Goal: Information Seeking & Learning: Find specific fact

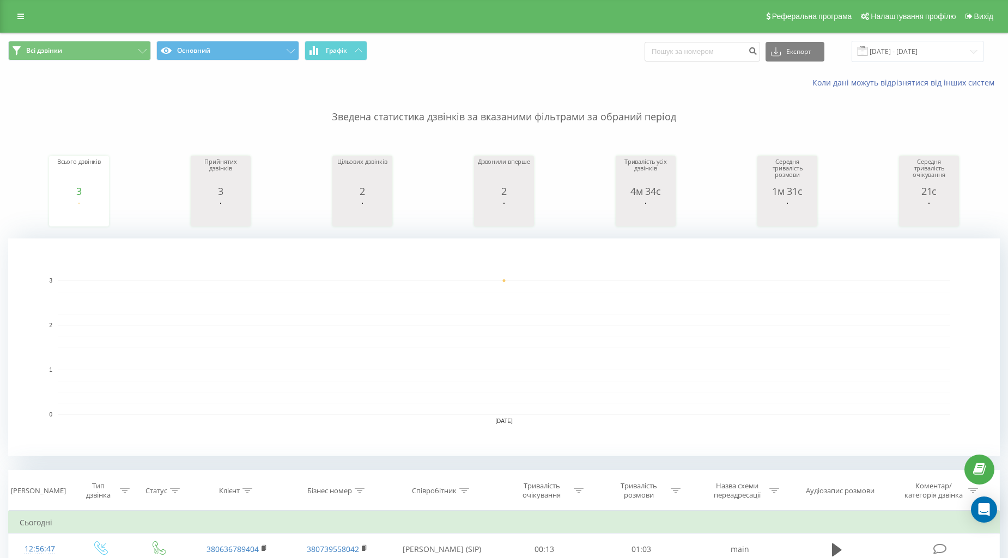
click at [104, 40] on div "Всі дзвінки Основний Графік Експорт .csv .xls .xlsx 21.08.2025 - 21.08.2025" at bounding box center [504, 51] width 1007 height 37
click at [102, 46] on button "Всі дзвінки" at bounding box center [79, 51] width 143 height 20
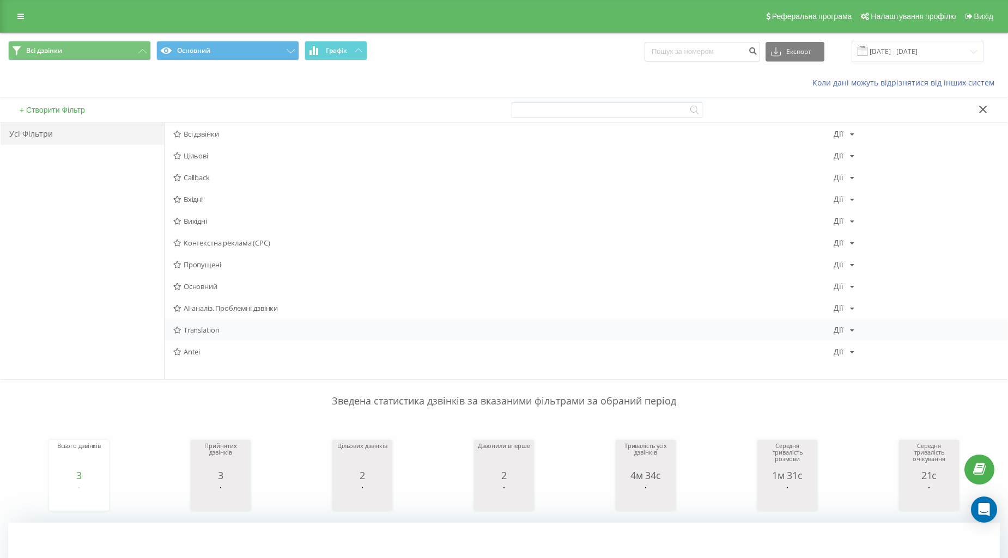
click at [218, 327] on span "Translation" at bounding box center [503, 330] width 660 height 8
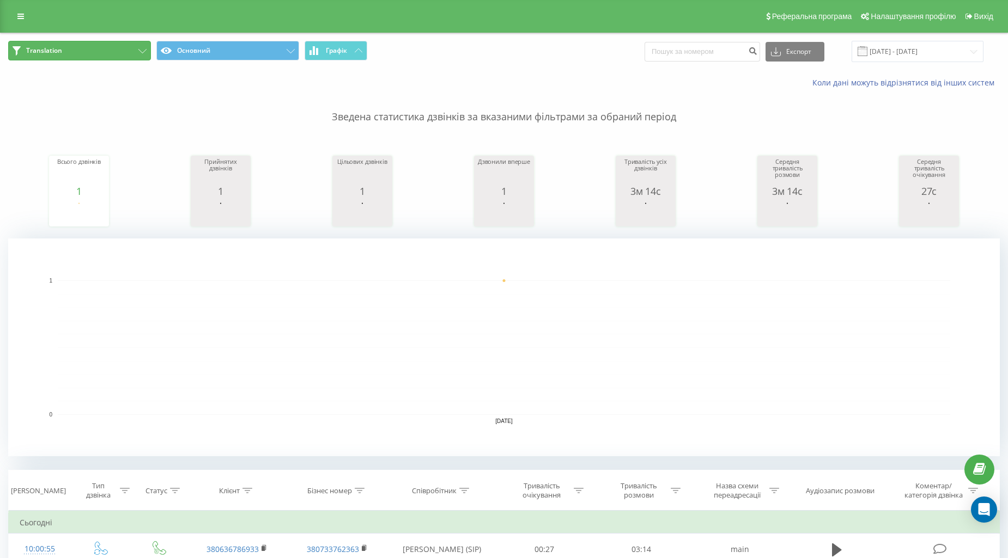
click at [104, 47] on button "Translation" at bounding box center [79, 51] width 143 height 20
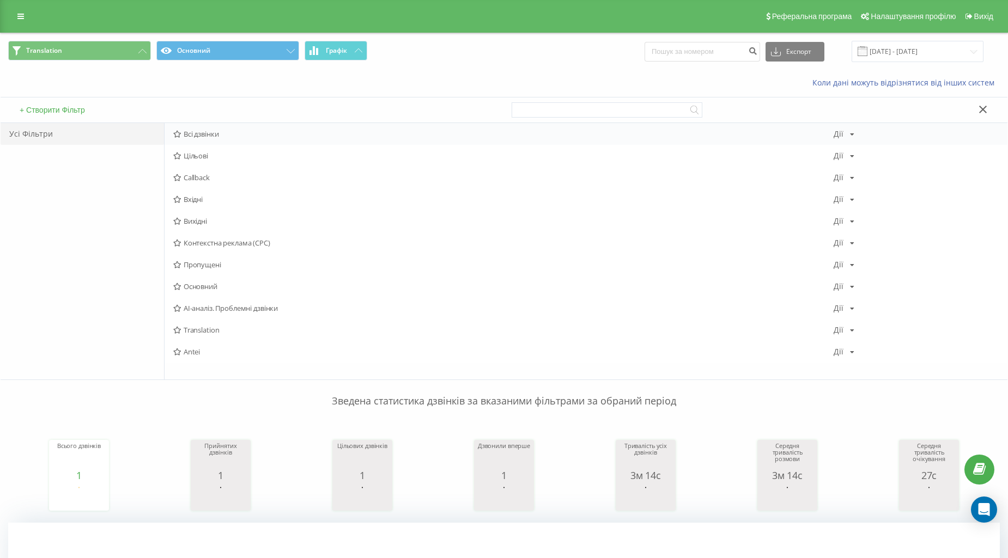
click at [191, 135] on span "Всі дзвінки" at bounding box center [503, 134] width 660 height 8
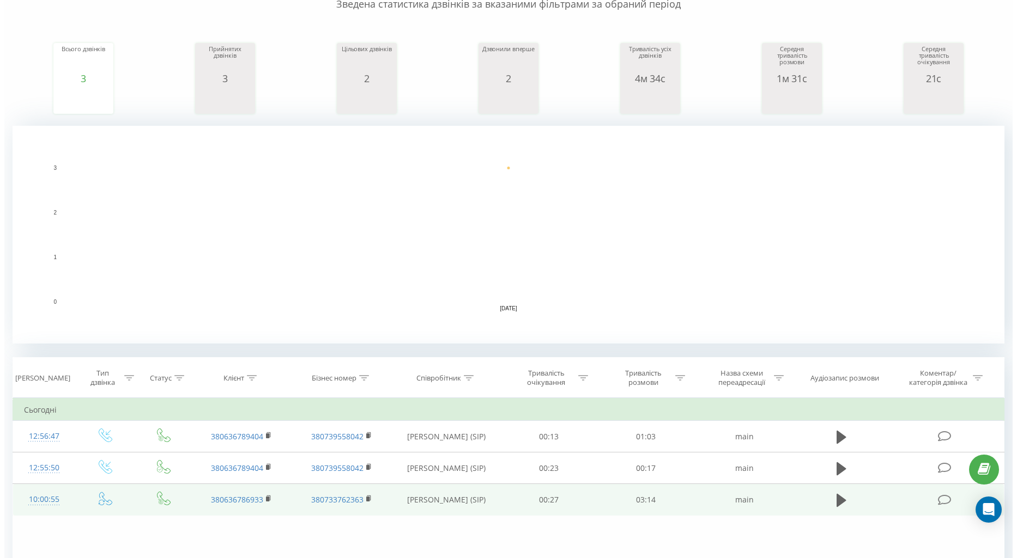
scroll to position [238, 0]
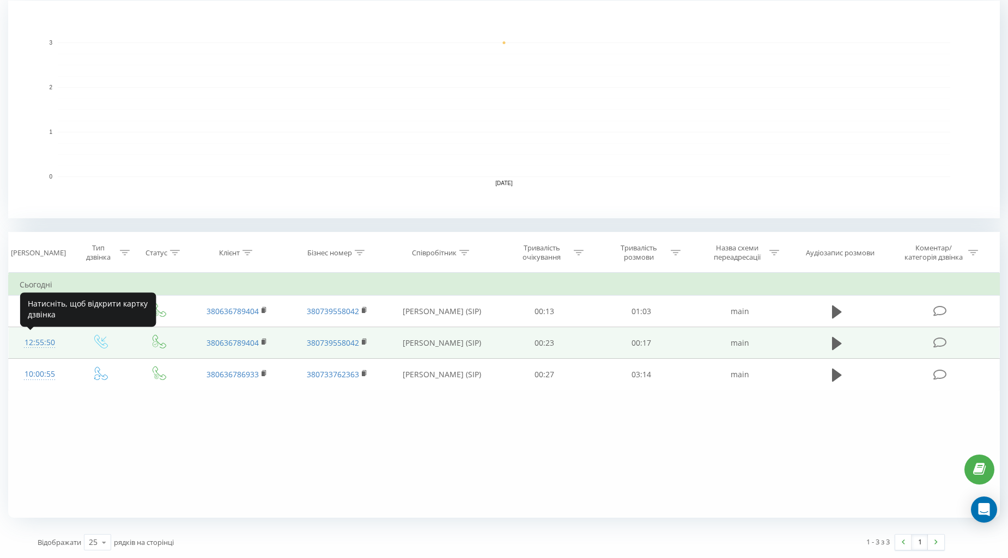
click at [41, 340] on div "12:55:50" at bounding box center [40, 342] width 40 height 21
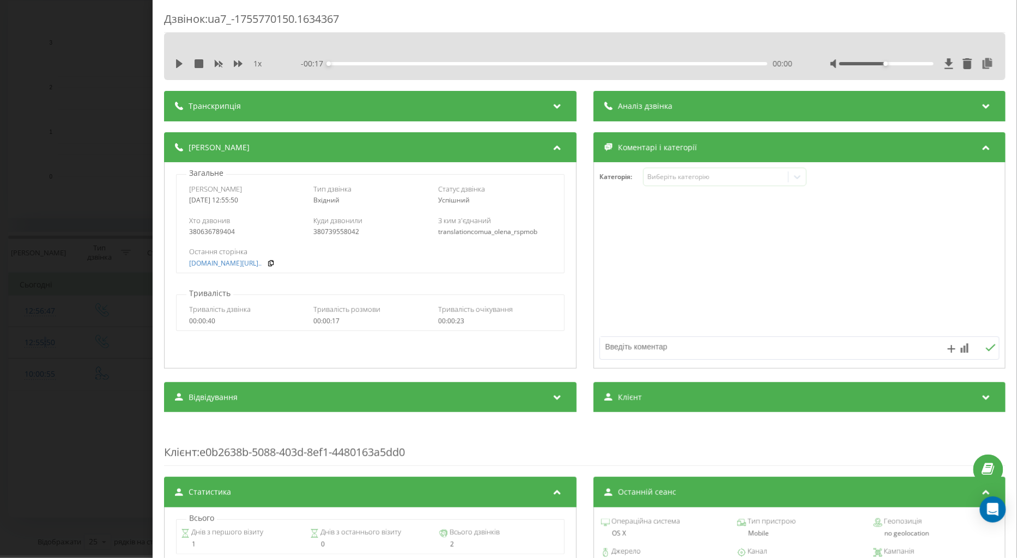
click at [53, 341] on div "Дзвінок : ua7_-1755770150.1634367 1 x - 00:17 00:00 00:00 Транскрипція Для AI-а…" at bounding box center [508, 279] width 1017 height 558
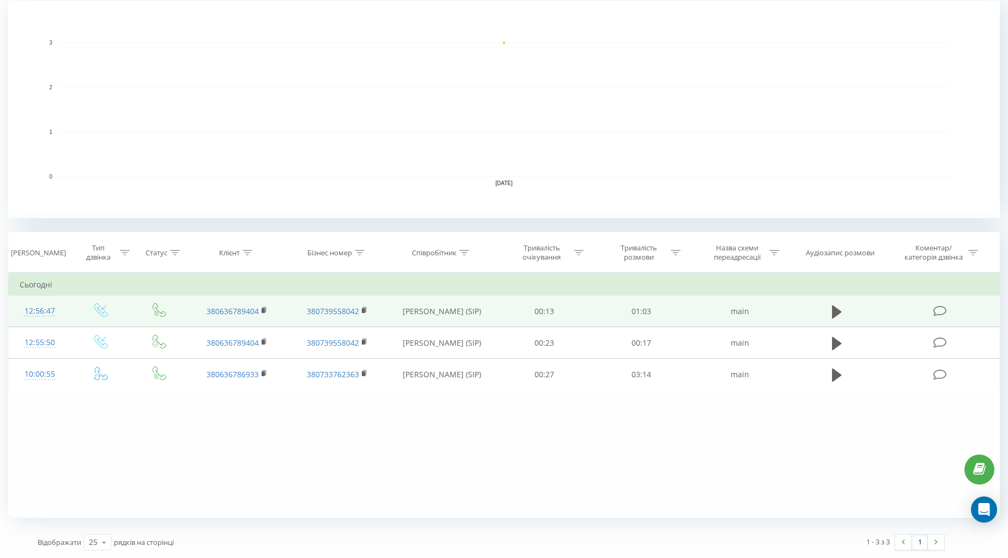
click at [50, 313] on div "12:56:47" at bounding box center [40, 311] width 40 height 21
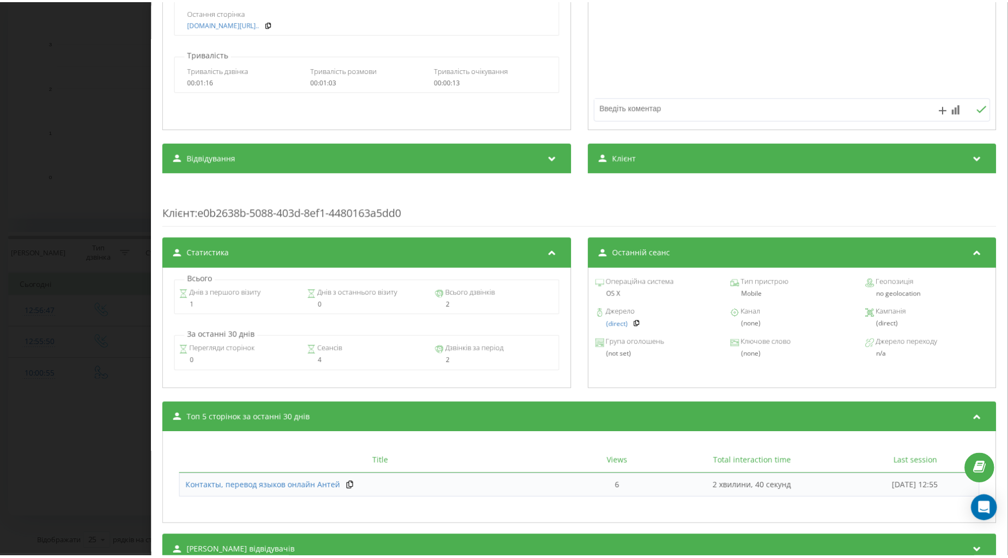
scroll to position [284, 0]
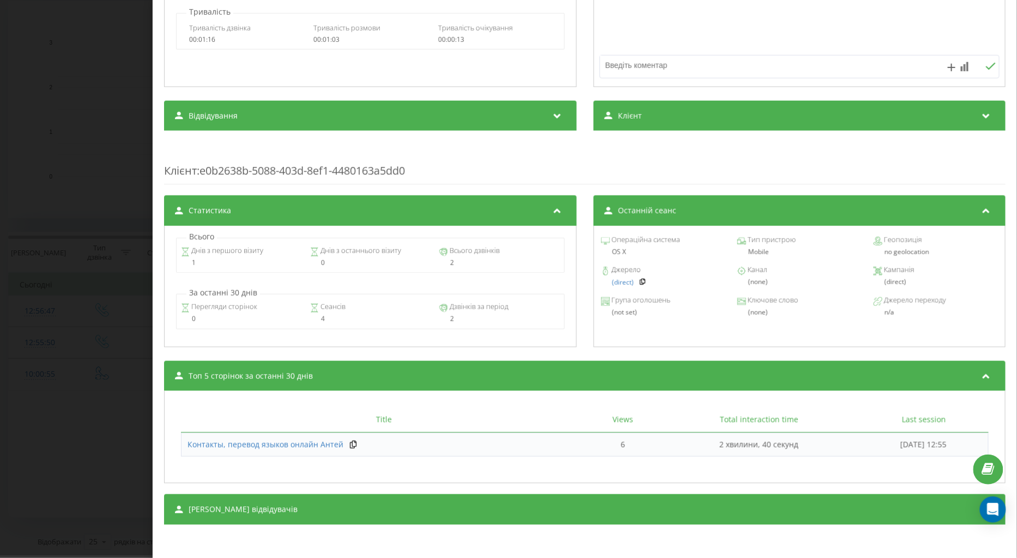
click at [138, 325] on div "Дзвінок : ua7_-1755770207.1634938 1 x - 01:03 00:00 00:00 Транскрипція Для AI-а…" at bounding box center [508, 279] width 1017 height 558
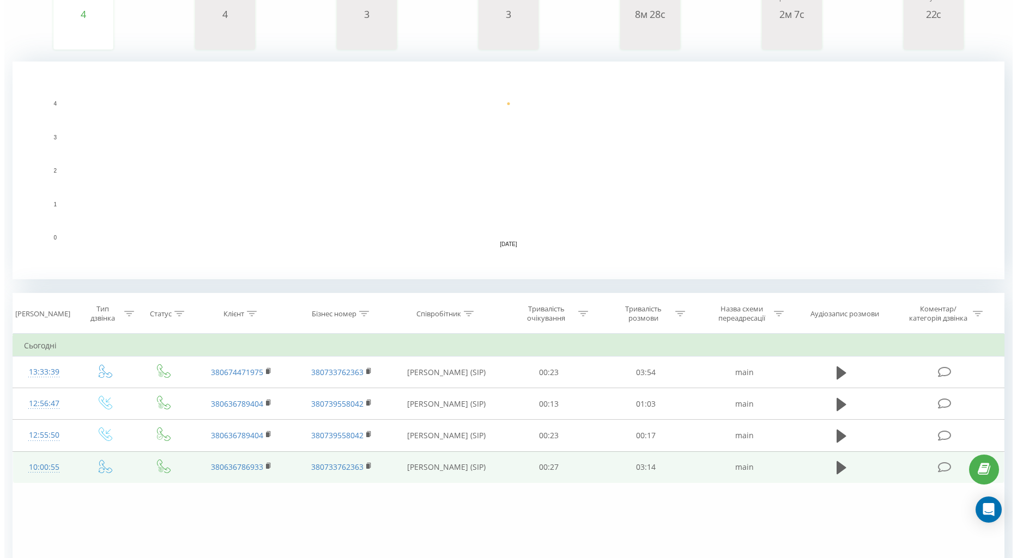
scroll to position [238, 0]
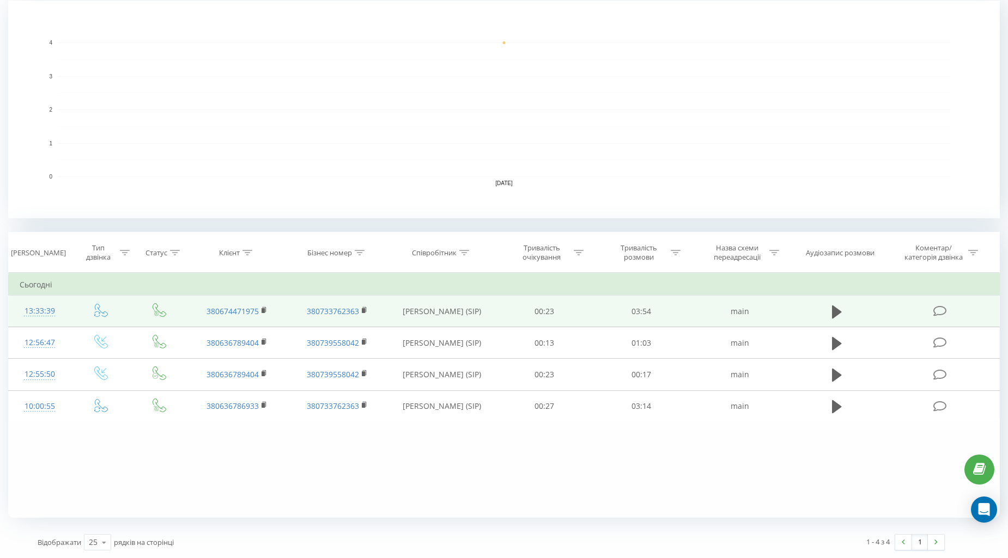
click at [32, 306] on div "13:33:39" at bounding box center [40, 311] width 40 height 21
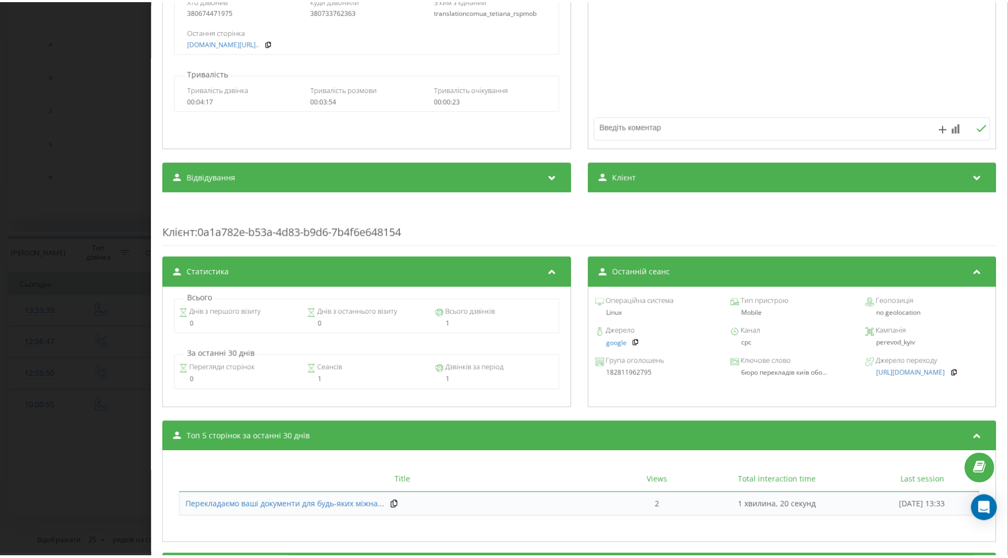
scroll to position [242, 0]
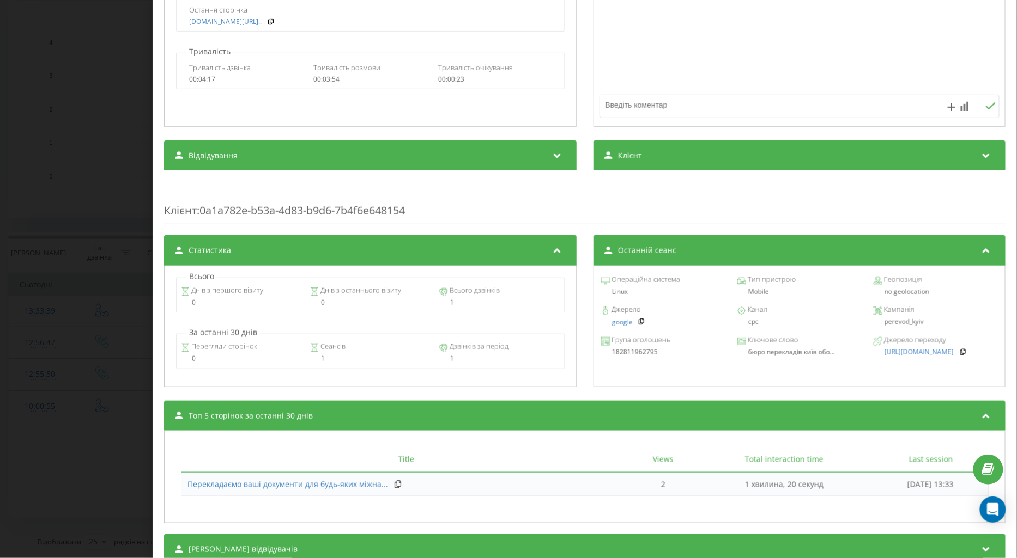
click at [90, 417] on div "Дзвінок : ua15_-1755772419.525374 1 x - 04:06 00:00 00:00 Транскрипція Для AI-а…" at bounding box center [508, 279] width 1017 height 558
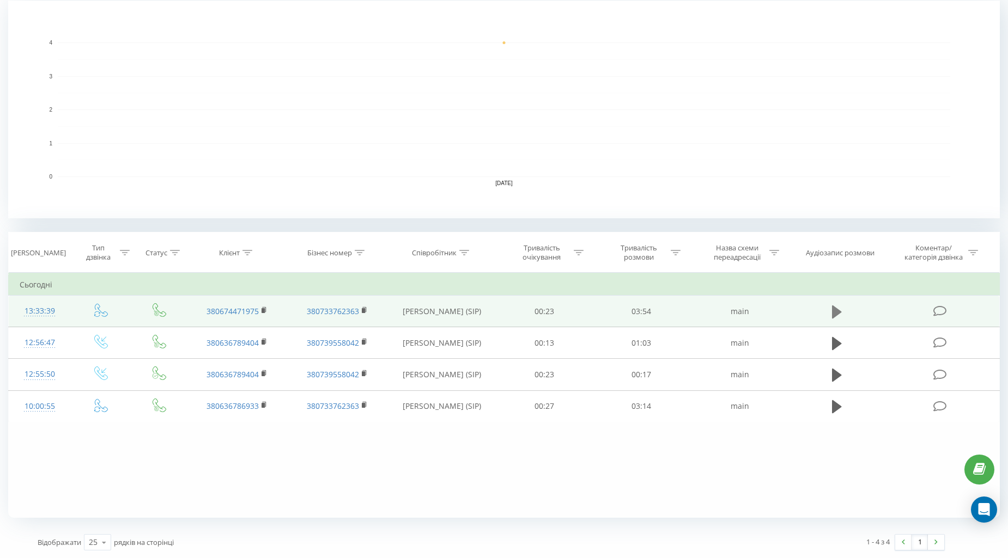
click at [831, 311] on button at bounding box center [837, 312] width 16 height 16
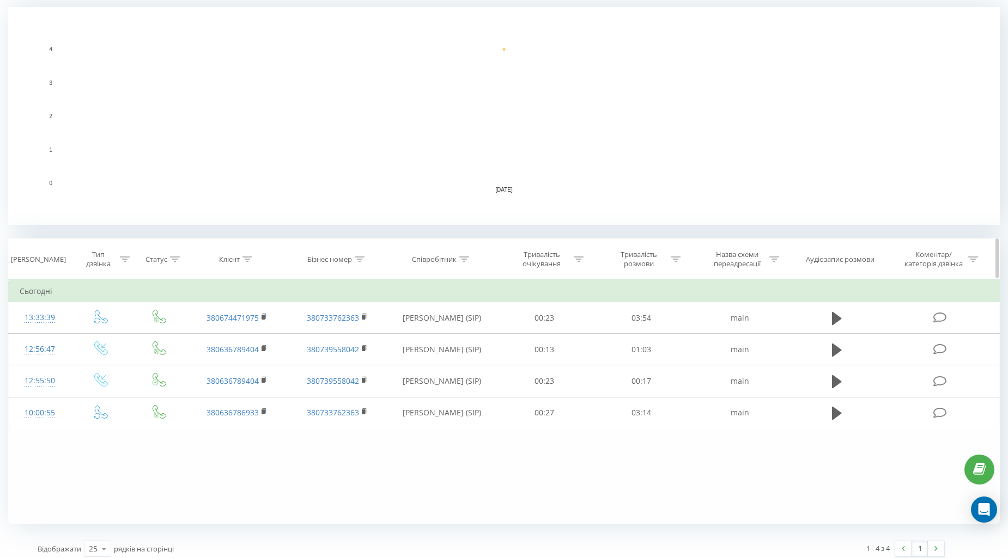
scroll to position [238, 0]
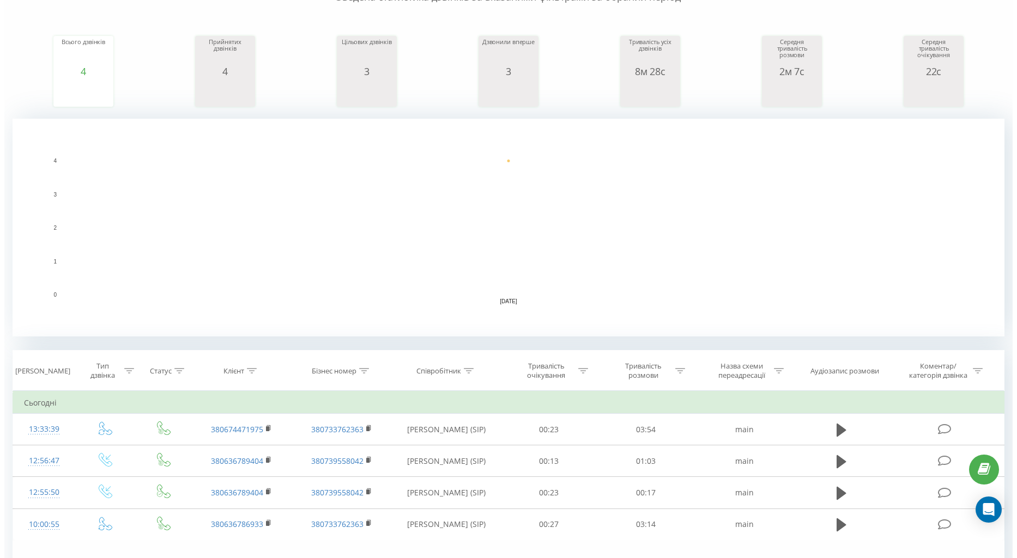
scroll to position [121, 0]
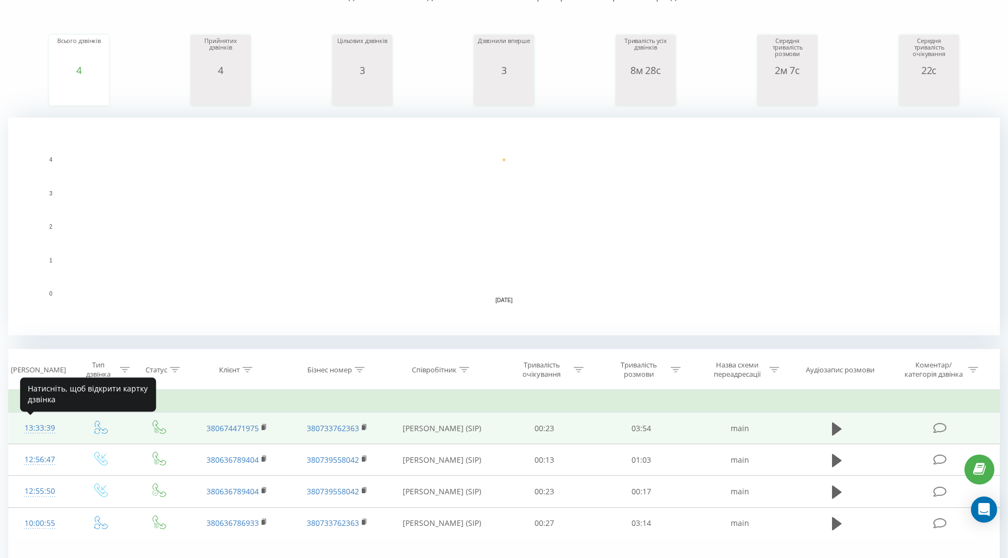
click at [49, 423] on div "13:33:39" at bounding box center [40, 428] width 40 height 21
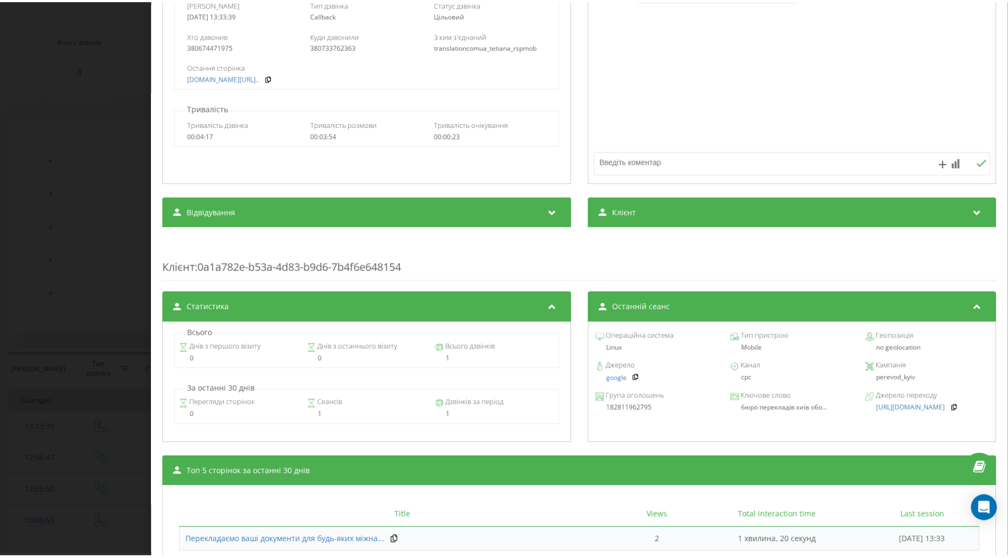
scroll to position [168, 0]
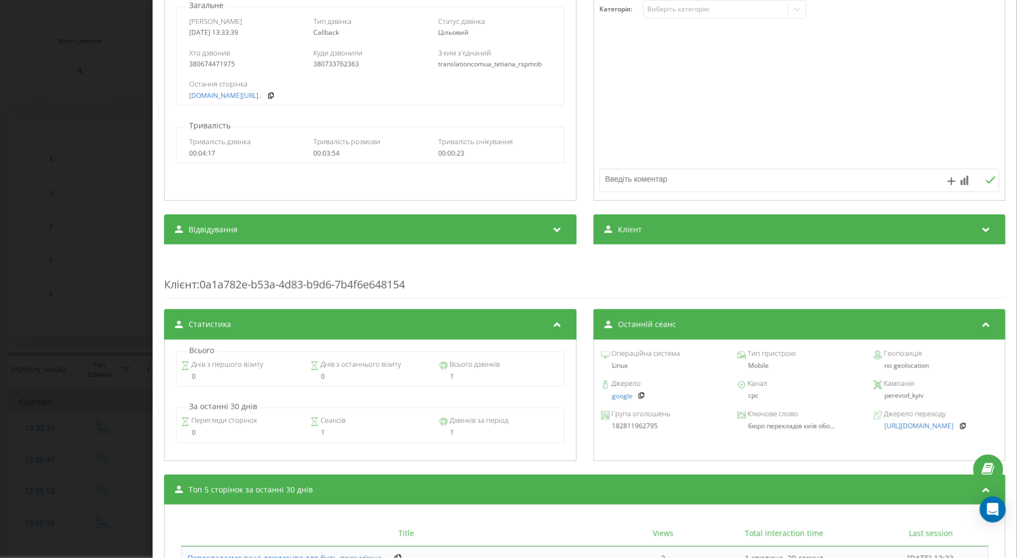
click at [725, 240] on div "Клієнт" at bounding box center [799, 230] width 412 height 31
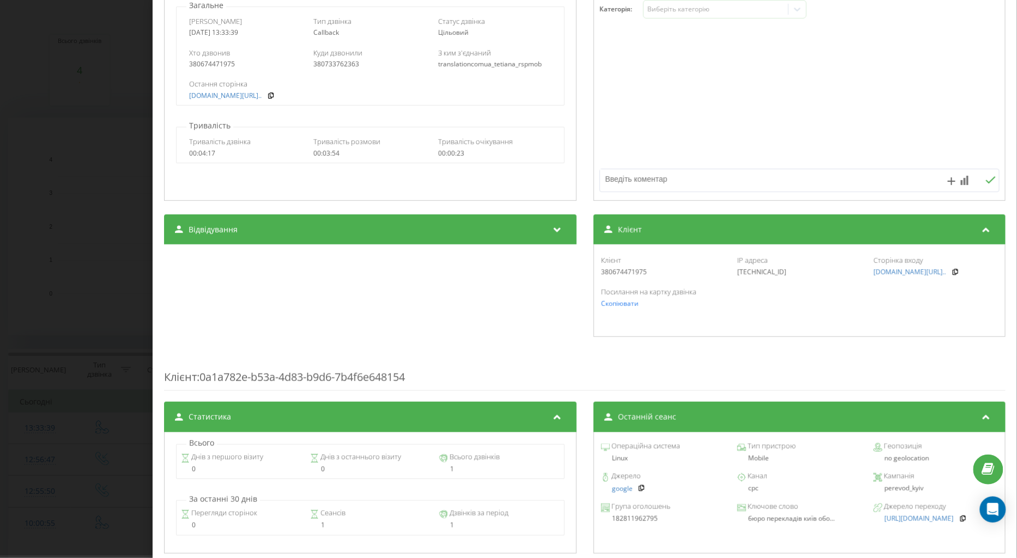
click at [737, 271] on div "46.164.172.212" at bounding box center [799, 273] width 124 height 8
copy div "46.164.172.212"
click at [80, 172] on div "Дзвінок : ua15_-1755772419.525374 1 x - 04:06 00:00 00:00 Транскрипція Для AI-а…" at bounding box center [508, 279] width 1017 height 558
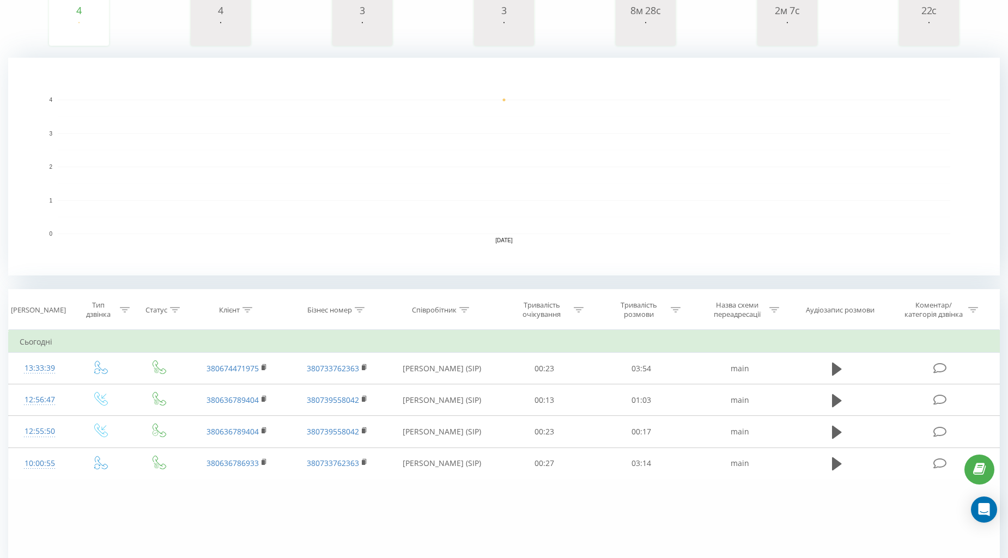
scroll to position [181, 0]
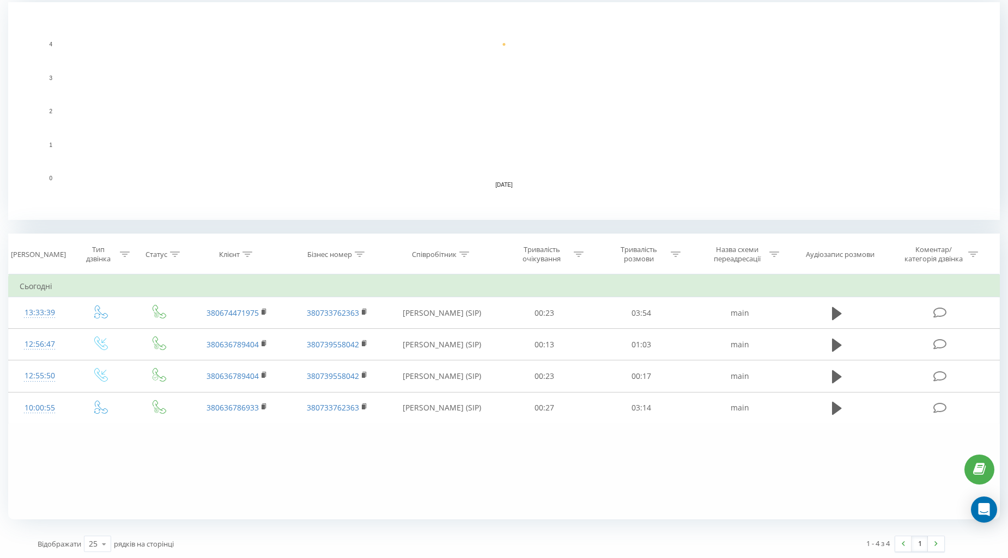
scroll to position [238, 0]
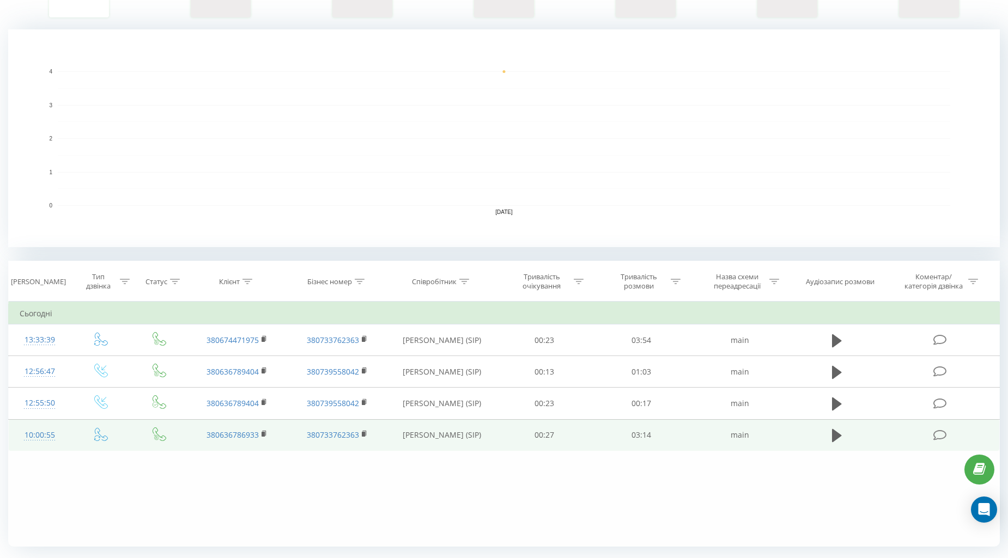
scroll to position [238, 0]
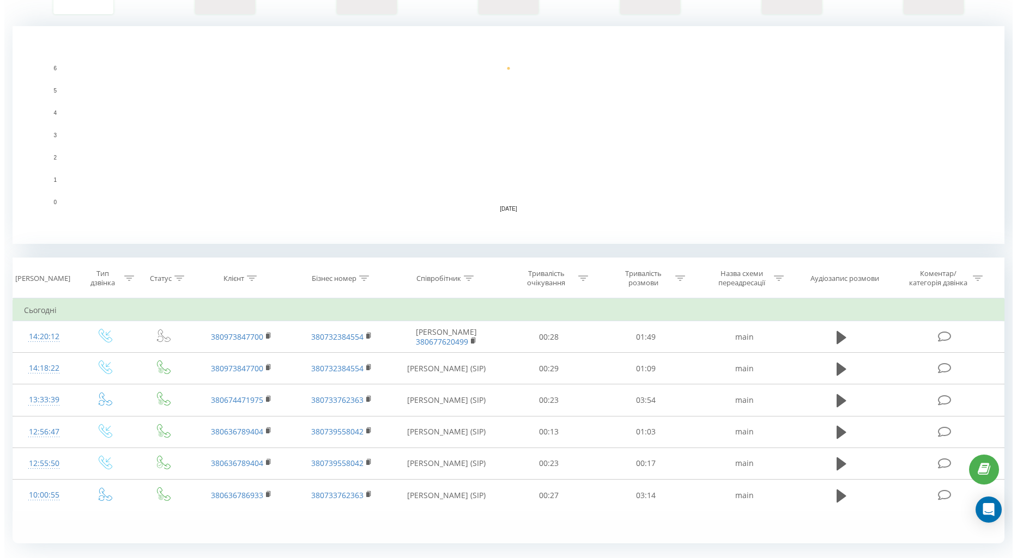
scroll to position [238, 0]
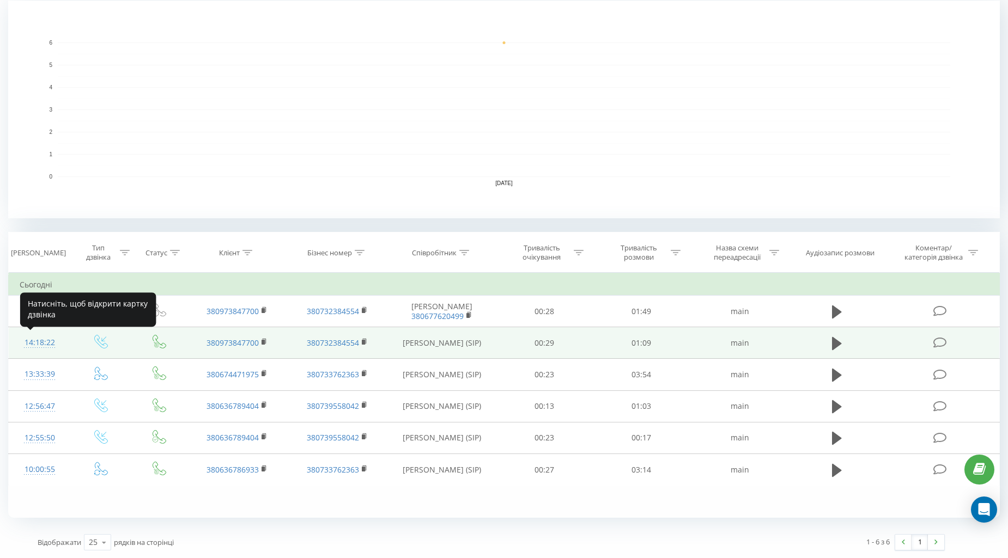
click at [41, 349] on div "14:18:22" at bounding box center [40, 342] width 40 height 21
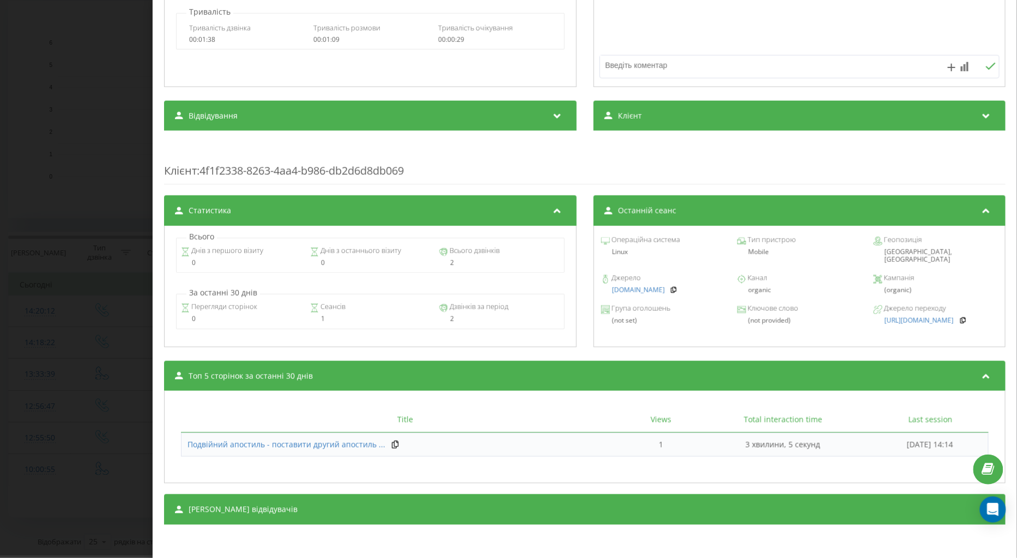
scroll to position [284, 0]
click at [67, 313] on div "Дзвінок : ua10_-1755775102.1634916 1 x - 01:10 00:00 00:00 Транскрипція Для AI-…" at bounding box center [508, 279] width 1017 height 558
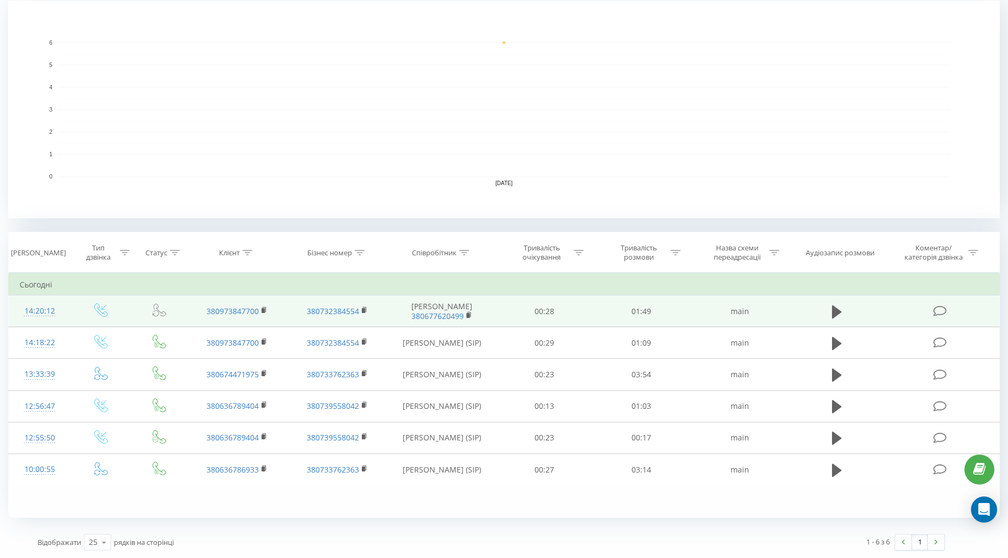
click at [46, 303] on div "14:20:12" at bounding box center [40, 311] width 40 height 21
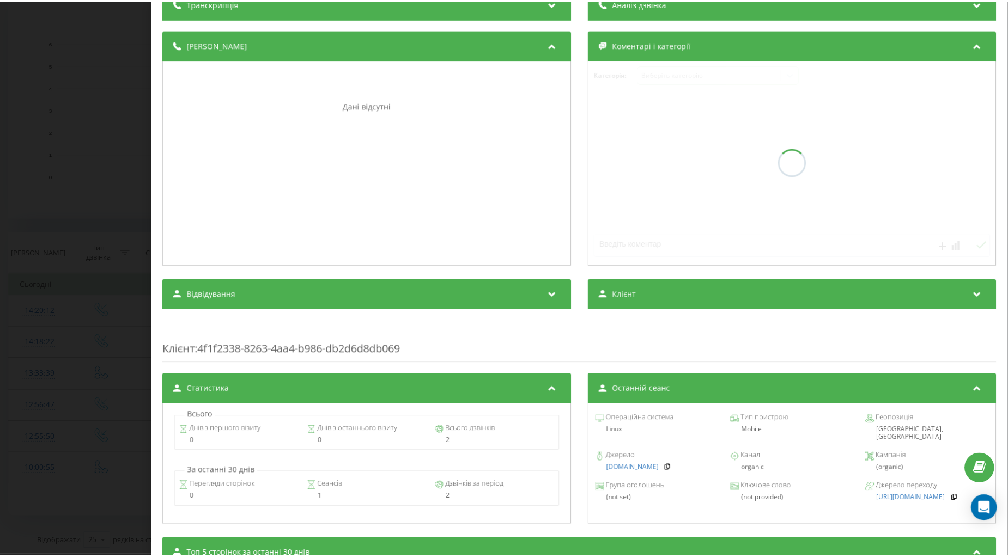
scroll to position [116, 0]
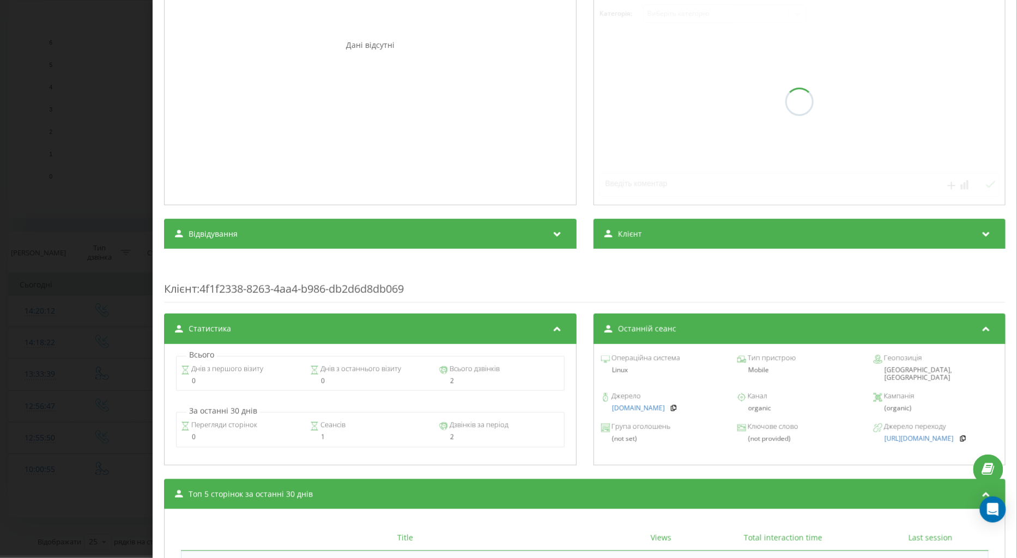
click at [156, 295] on div "Дзвінок : ua13_-1755775212.1662953 Транскрипція Для AI-аналізу майбутніх дзвінк…" at bounding box center [585, 279] width 864 height 558
click at [73, 295] on div "Дзвінок : ua13_-1755775212.1662953 Транскрипція Для AI-аналізу майбутніх дзвінк…" at bounding box center [508, 279] width 1017 height 558
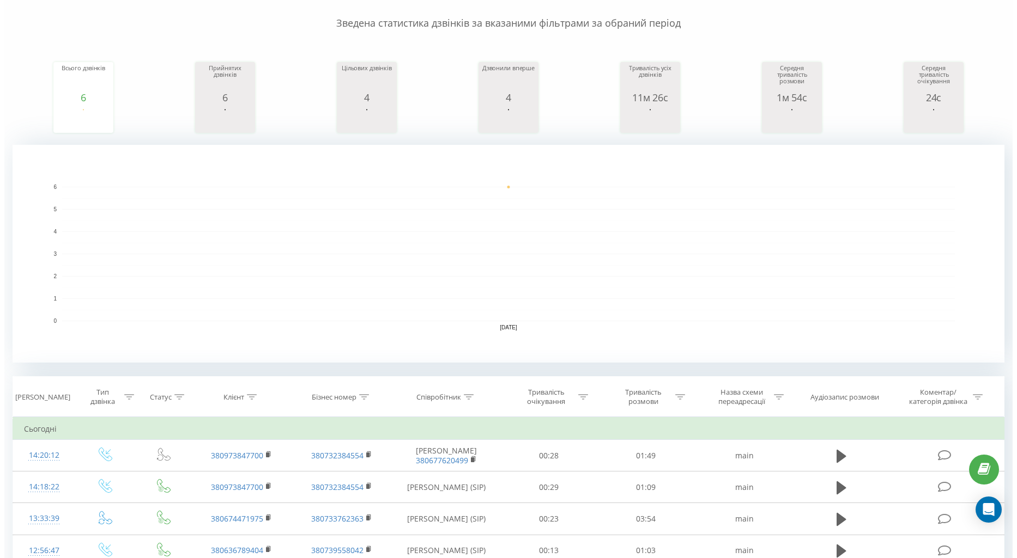
scroll to position [181, 0]
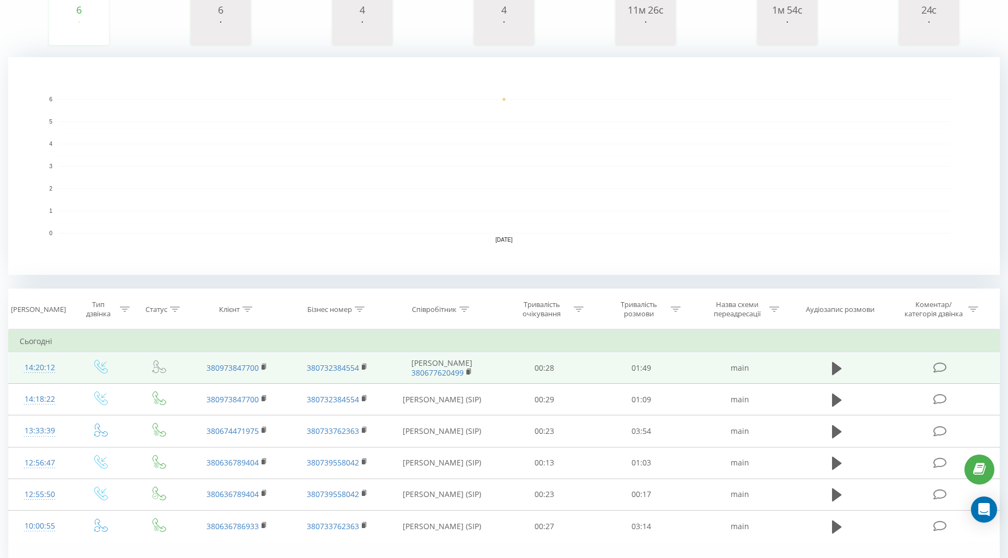
click at [154, 369] on icon at bounding box center [160, 367] width 14 height 14
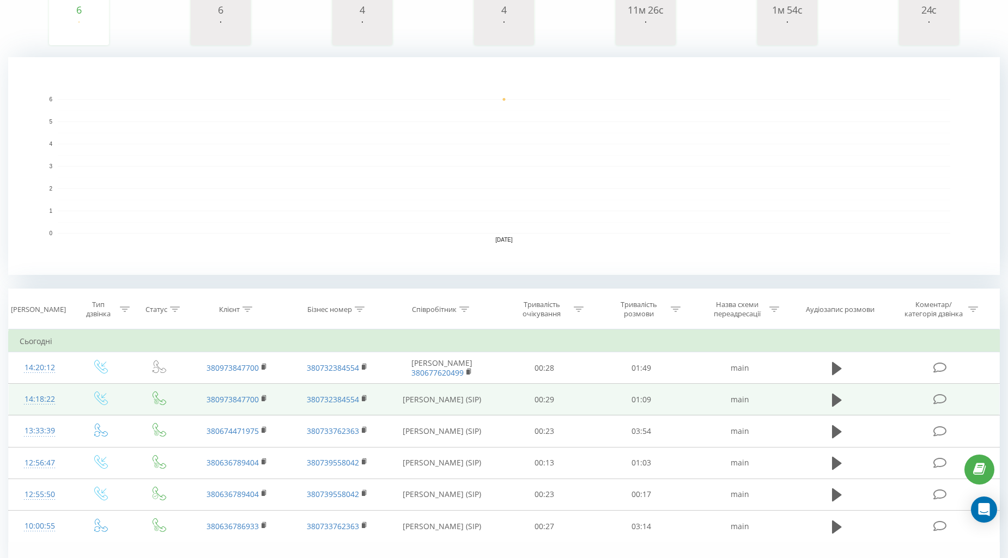
click at [159, 402] on icon at bounding box center [160, 399] width 14 height 14
click at [40, 396] on div "14:18:22" at bounding box center [40, 399] width 40 height 21
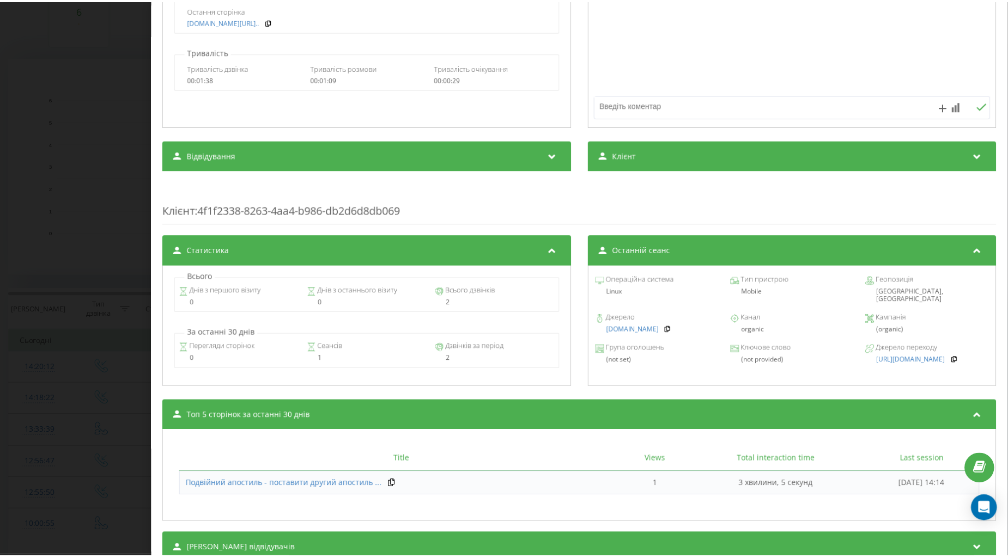
scroll to position [284, 0]
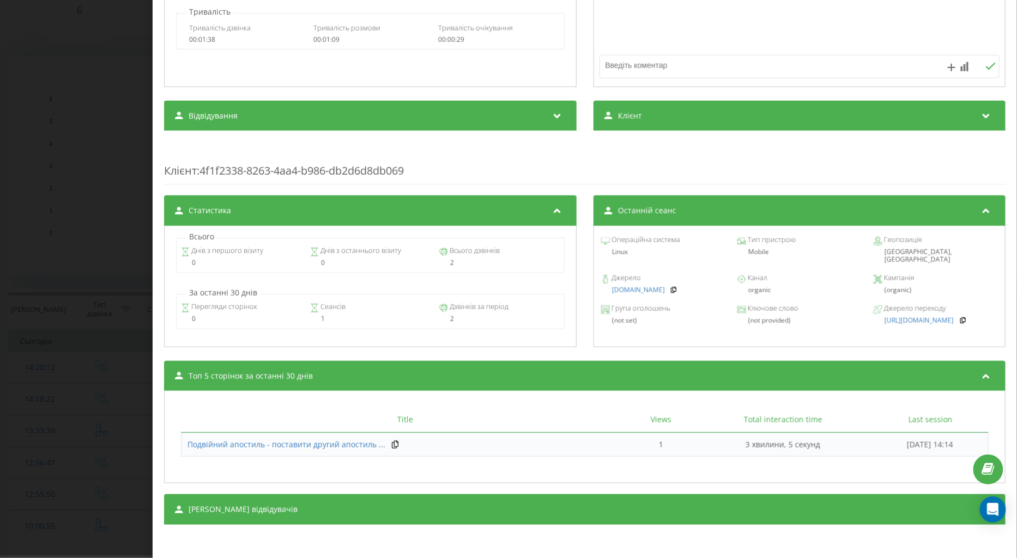
click at [5, 363] on div "Дзвінок : ua10_-1755775102.1634916 1 x - 01:10 00:00 00:00 Транскрипція Для AI-…" at bounding box center [508, 279] width 1017 height 558
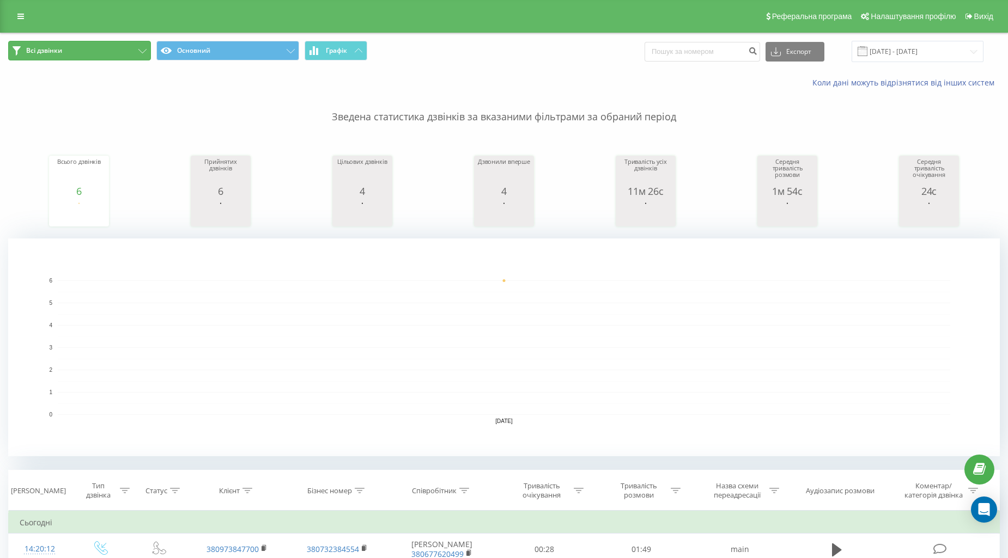
click at [71, 43] on button "Всі дзвінки" at bounding box center [79, 51] width 143 height 20
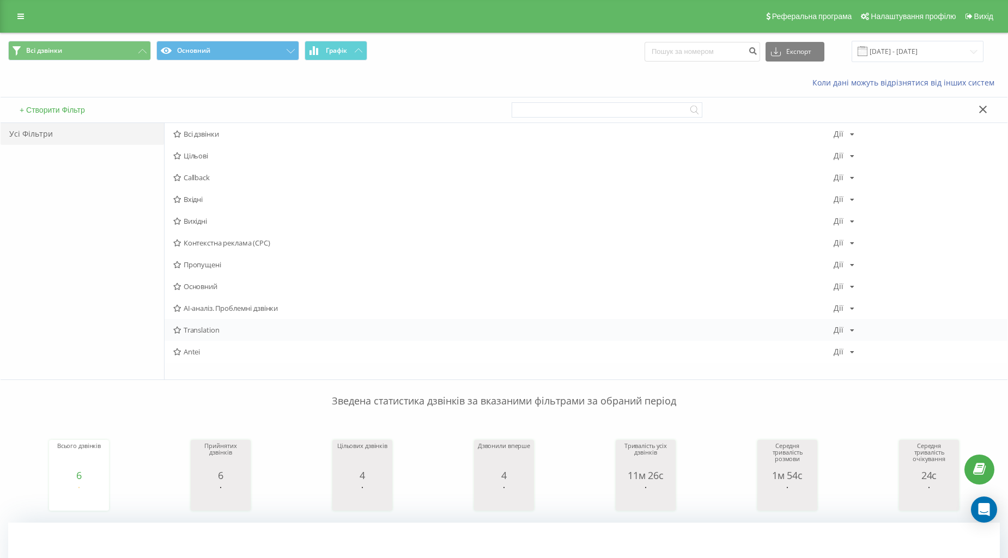
click at [203, 323] on div "Translation Дії Редагувати Копіювати Видалити За замовчуванням Поділитися" at bounding box center [586, 330] width 843 height 22
click at [206, 324] on div "Translation Дії Редагувати Копіювати Видалити За замовчуванням Поділитися" at bounding box center [586, 330] width 843 height 22
click at [206, 326] on span "Translation" at bounding box center [503, 330] width 660 height 8
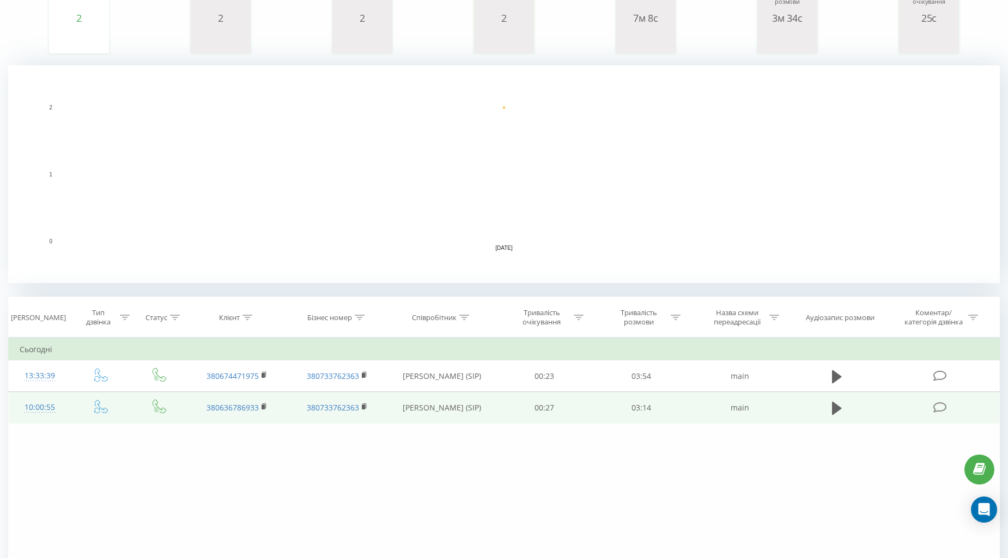
scroll to position [238, 0]
